Goal: Task Accomplishment & Management: Manage account settings

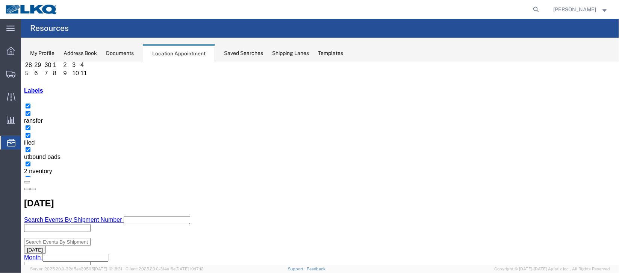
scroll to position [112, 0]
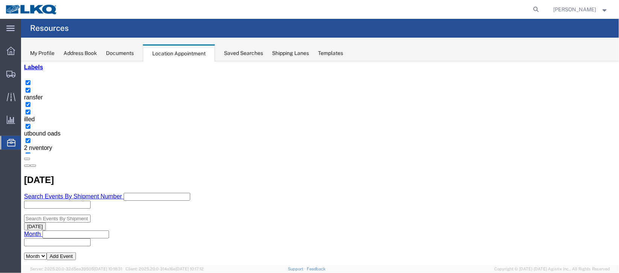
select select "100"
select select "1"
select select
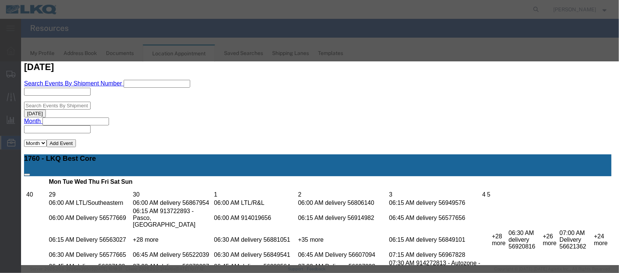
scroll to position [96, 0]
type input "de"
select select "40"
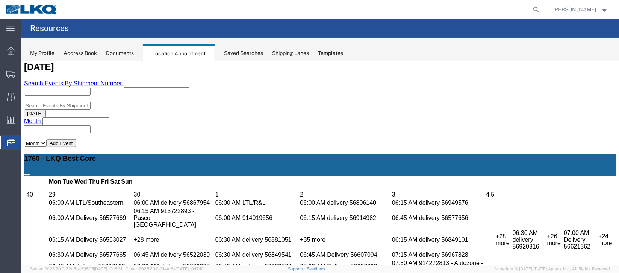
scroll to position [0, 0]
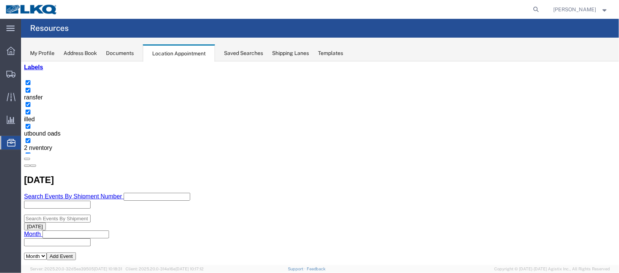
scroll to position [56, 0]
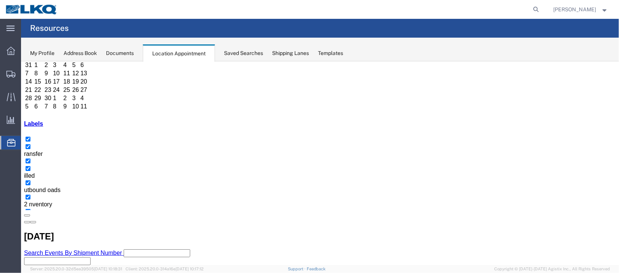
select select "100"
select select "1"
select select
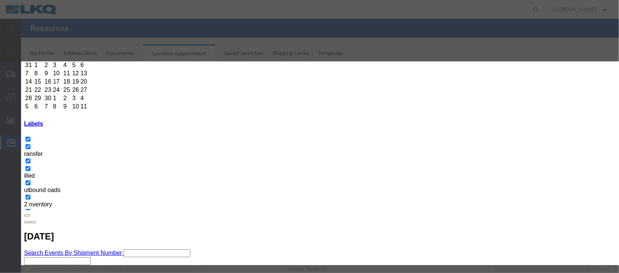
scroll to position [96, 0]
type input "m"
select select "100"
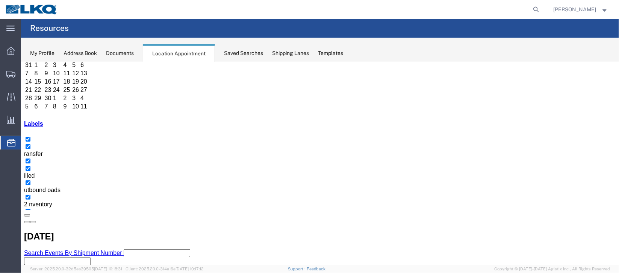
scroll to position [0, 0]
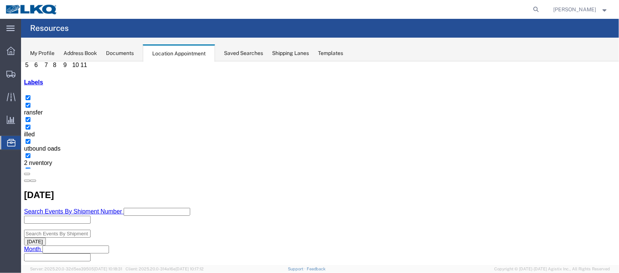
scroll to position [112, 0]
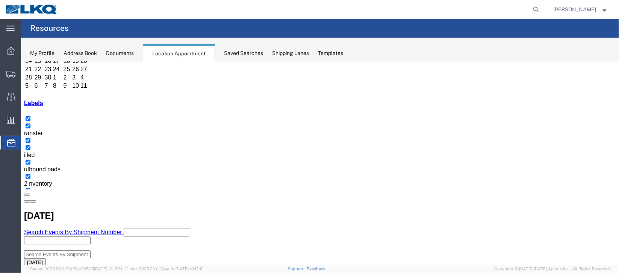
scroll to position [56, 0]
